Goal: Task Accomplishment & Management: Use online tool/utility

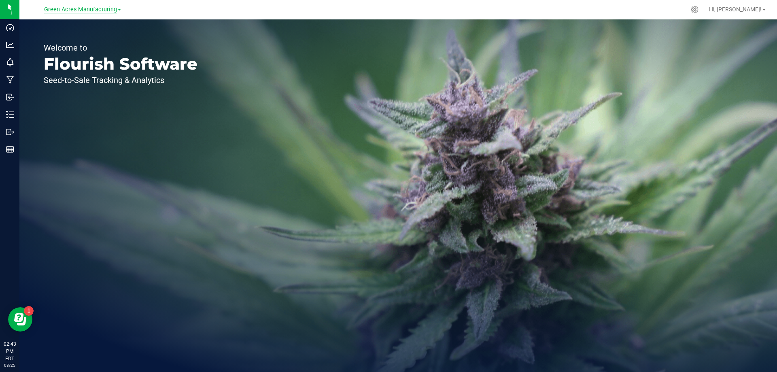
click at [83, 9] on span "Green Acres Manufacturing" at bounding box center [80, 9] width 73 height 7
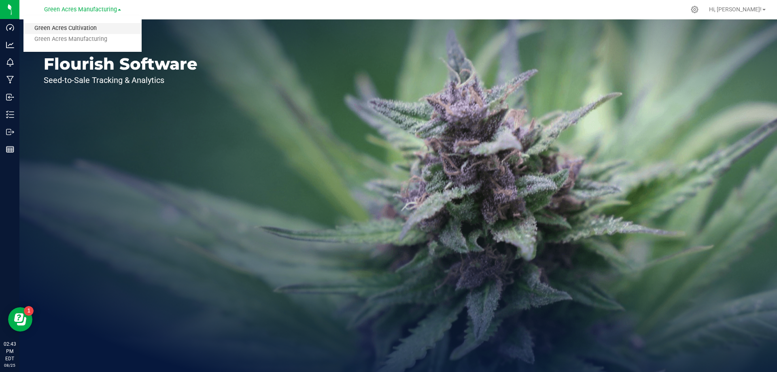
click at [79, 28] on link "Green Acres Cultivation" at bounding box center [82, 28] width 118 height 11
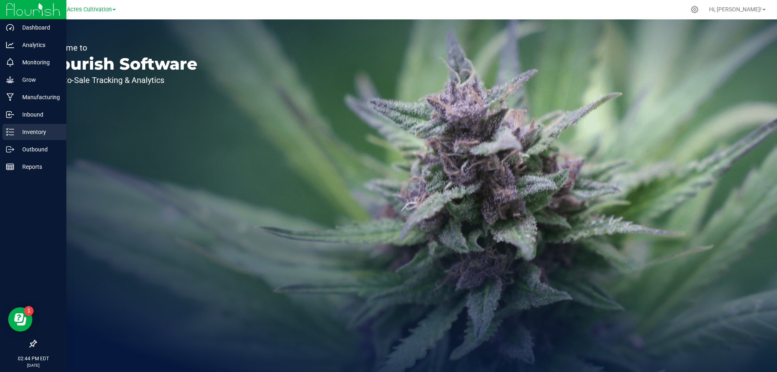
click at [13, 127] on div "Inventory" at bounding box center [34, 132] width 64 height 16
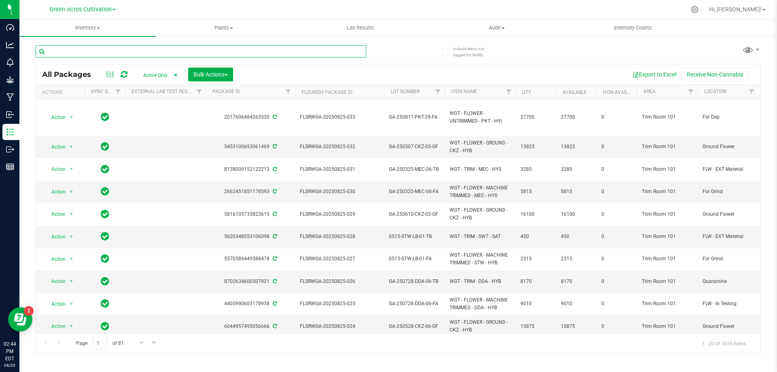
click at [121, 54] on input "text" at bounding box center [201, 51] width 331 height 12
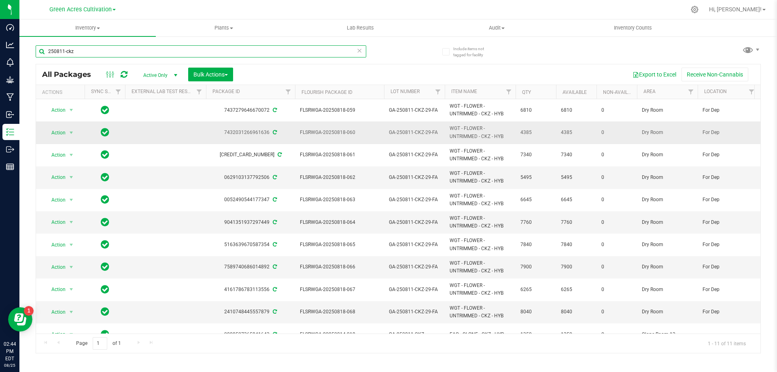
scroll to position [14, 0]
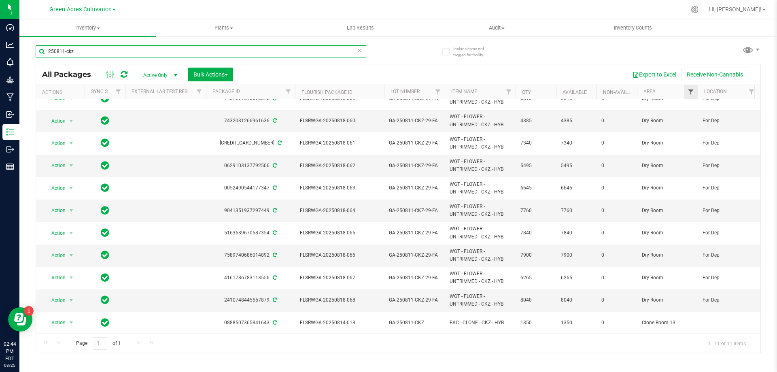
type input "250811-ckz"
click at [691, 94] on span "Filter" at bounding box center [690, 92] width 6 height 6
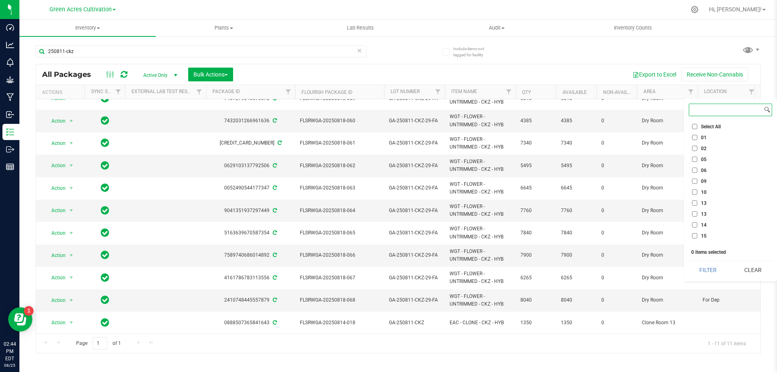
click at [701, 114] on input at bounding box center [725, 110] width 73 height 12
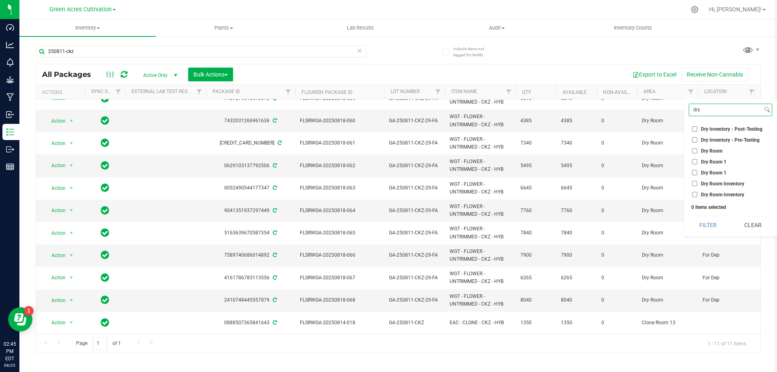
type input "dry"
click at [693, 153] on input "Dry Room" at bounding box center [694, 150] width 5 height 5
checkbox input "true"
click at [697, 219] on button "Filter" at bounding box center [708, 225] width 39 height 18
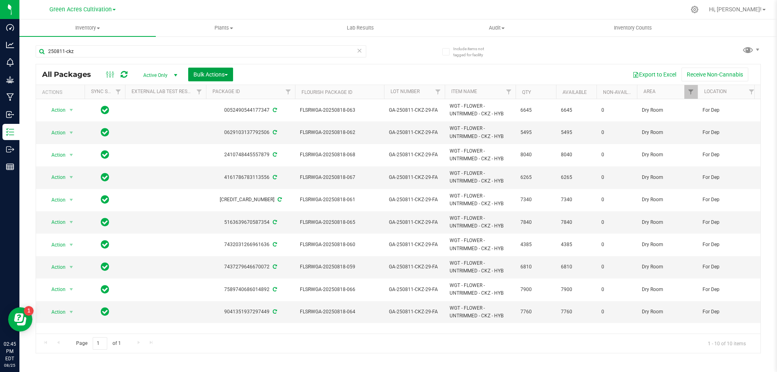
click at [208, 71] on span "Bulk Actions" at bounding box center [210, 74] width 34 height 6
click at [239, 155] on div "Locate packages" at bounding box center [219, 153] width 52 height 13
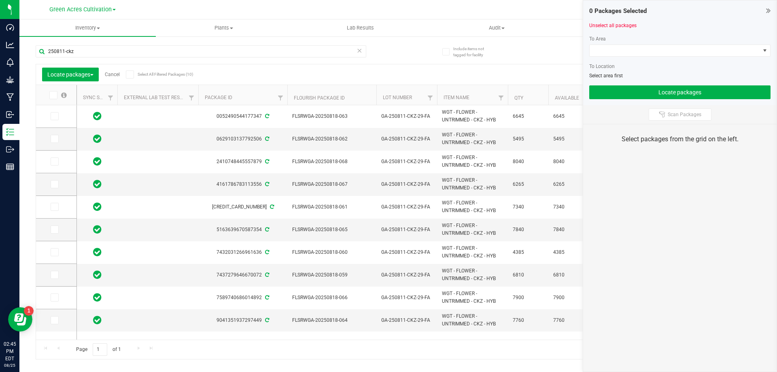
click at [115, 74] on link "Cancel" at bounding box center [112, 75] width 15 height 6
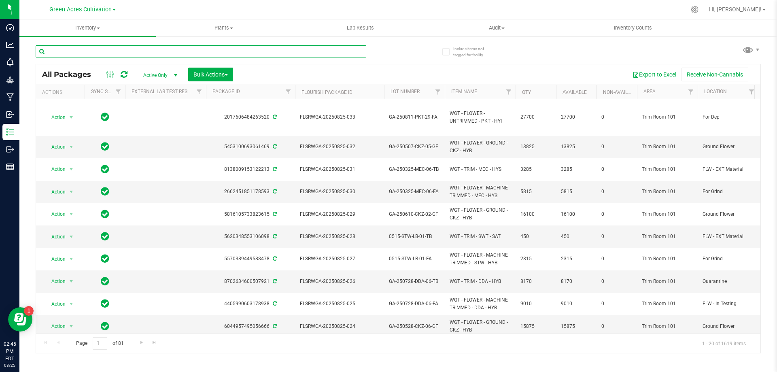
click at [351, 48] on input "text" at bounding box center [201, 51] width 331 height 12
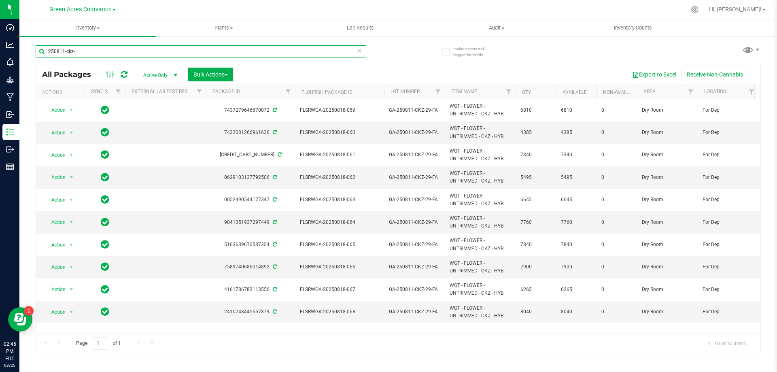
type input "250811-ckz-"
click at [649, 71] on button "Export to Excel" at bounding box center [654, 75] width 54 height 14
click at [208, 76] on span "Bulk Actions" at bounding box center [210, 74] width 34 height 6
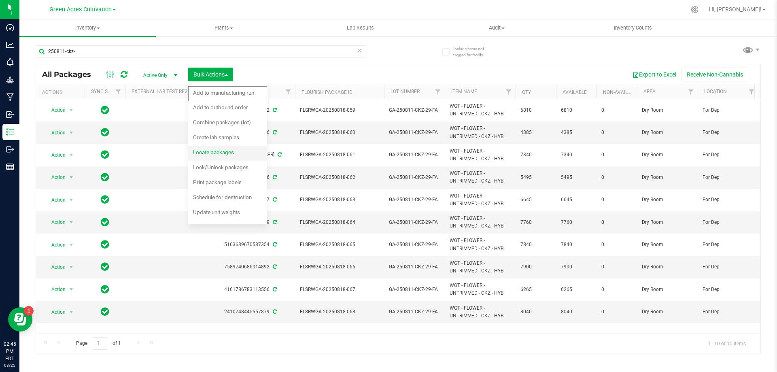
click at [220, 150] on span "Locate packages" at bounding box center [213, 152] width 41 height 6
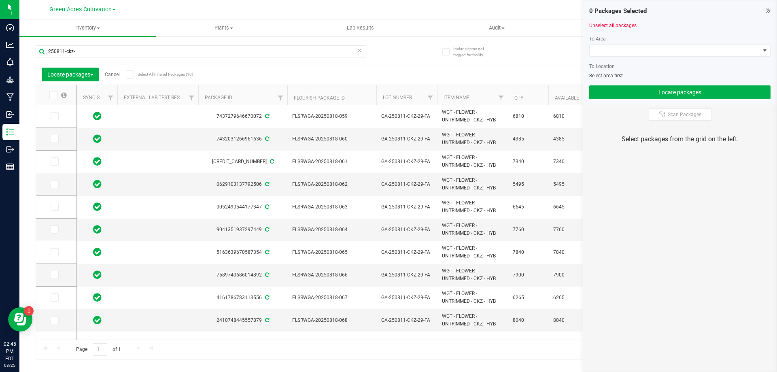
click at [53, 99] on th at bounding box center [56, 95] width 40 height 20
click at [53, 95] on icon at bounding box center [52, 95] width 5 height 0
click at [0, 0] on input "checkbox" at bounding box center [0, 0] width 0 height 0
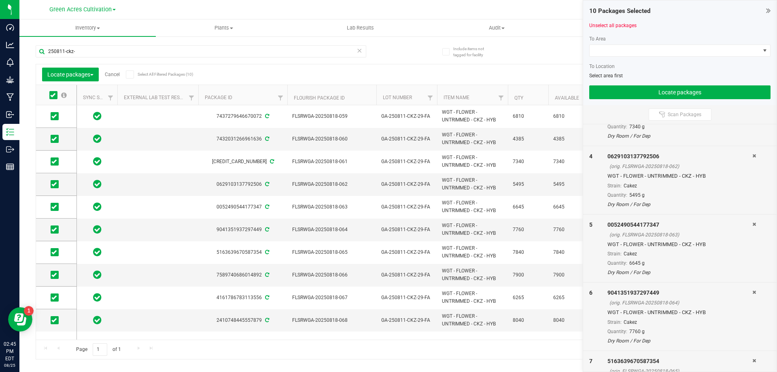
scroll to position [445, 0]
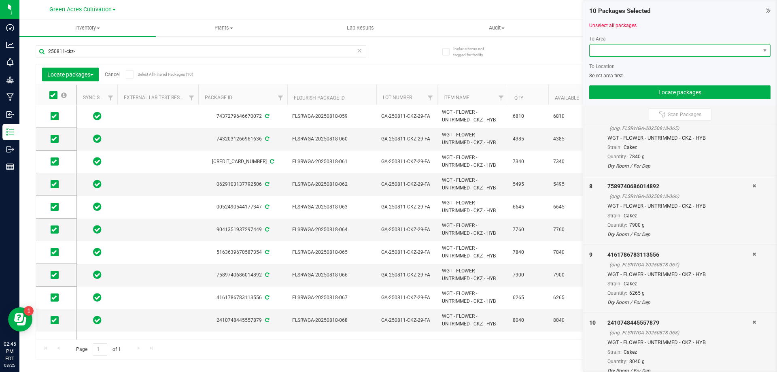
click at [646, 51] on span at bounding box center [674, 50] width 170 height 11
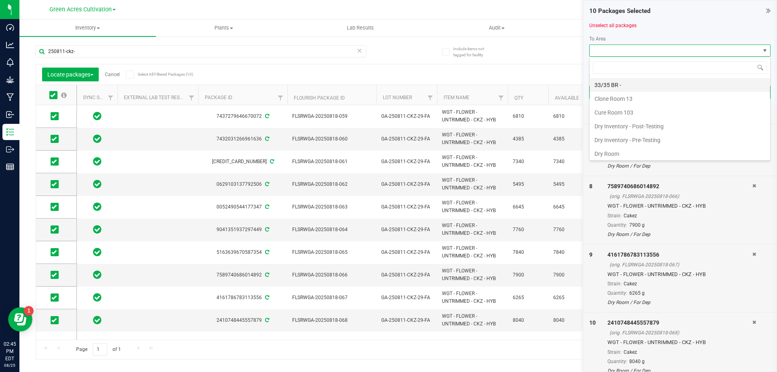
scroll to position [12, 181]
type input "tr"
click at [616, 139] on li "Trim Room 101" at bounding box center [679, 140] width 180 height 14
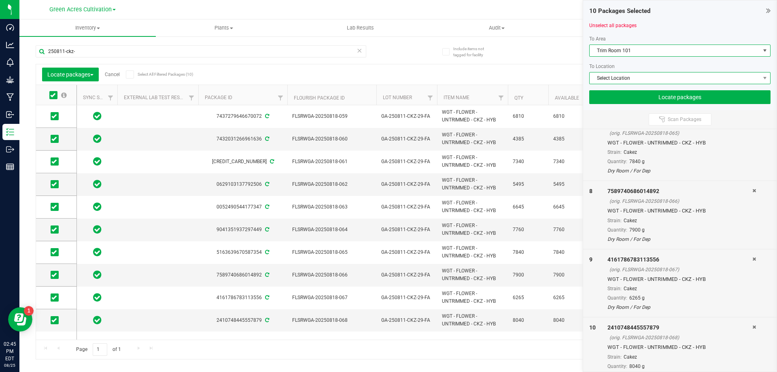
click at [639, 81] on span "Select Location" at bounding box center [674, 77] width 170 height 11
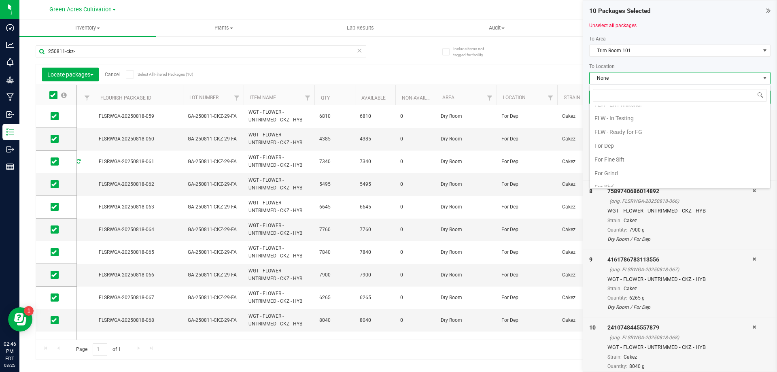
scroll to position [86, 0]
click at [624, 165] on li "For Dep" at bounding box center [679, 164] width 180 height 14
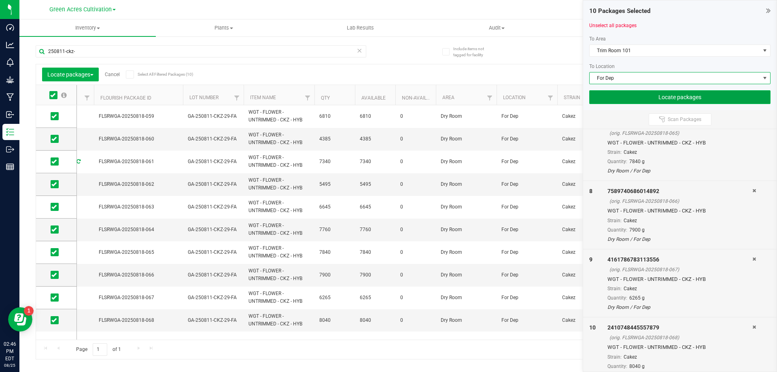
click at [697, 97] on button "Locate packages" at bounding box center [679, 97] width 181 height 14
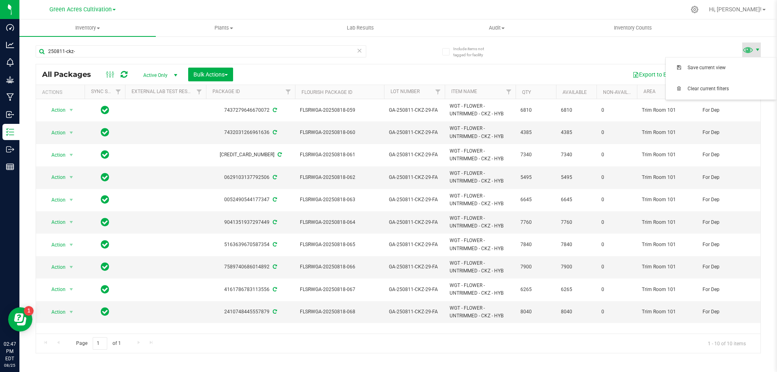
click at [754, 51] on span at bounding box center [757, 50] width 6 height 6
click at [760, 15] on div "Hi, [PERSON_NAME]!" at bounding box center [737, 9] width 63 height 14
click at [760, 11] on span "Hi, [PERSON_NAME]!" at bounding box center [735, 9] width 53 height 6
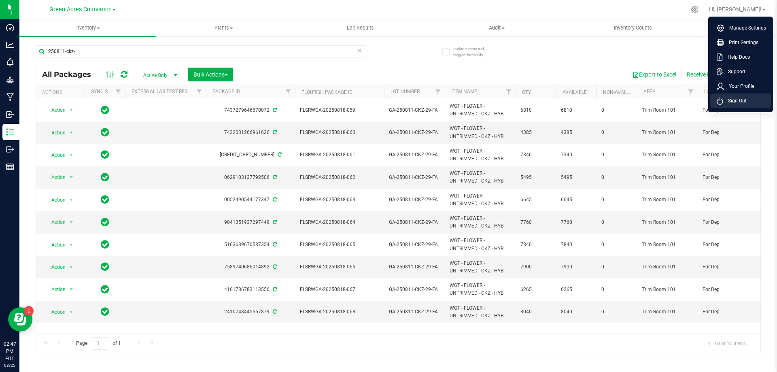
click at [747, 107] on li "Sign Out" at bounding box center [740, 100] width 61 height 15
